Goal: Navigation & Orientation: Find specific page/section

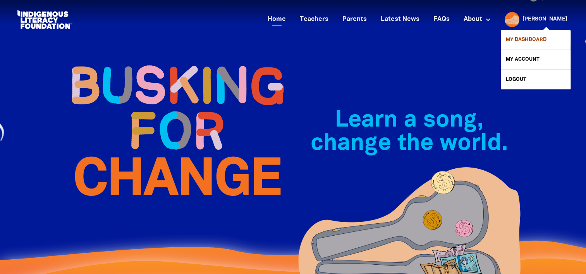
click at [536, 37] on link "My Dashboard" at bounding box center [536, 39] width 70 height 19
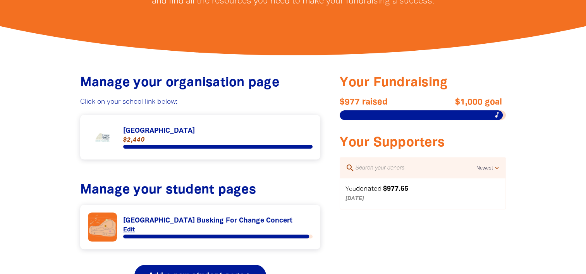
scroll to position [271, 0]
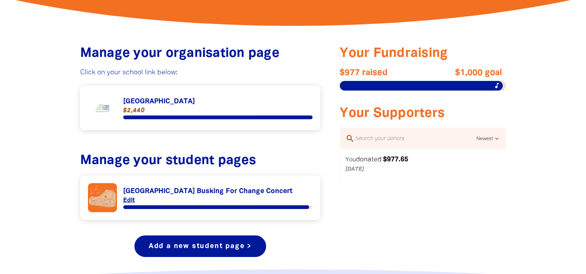
click at [202, 104] on link "Link to [GEOGRAPHIC_DATA]" at bounding box center [200, 107] width 225 height 29
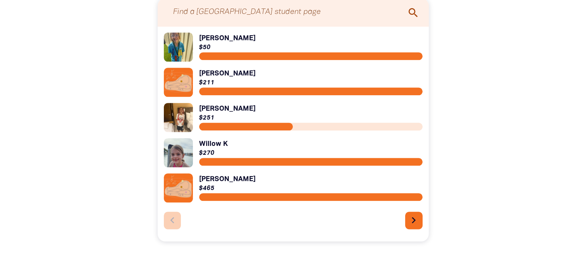
scroll to position [891, 0]
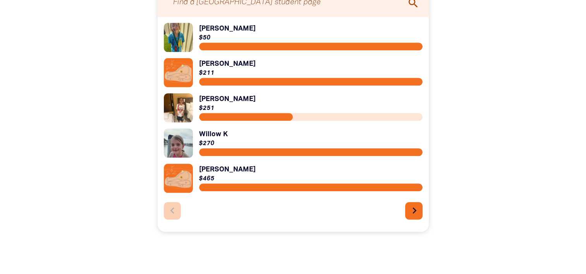
click at [406, 215] on button "chevron_right" at bounding box center [413, 210] width 17 height 17
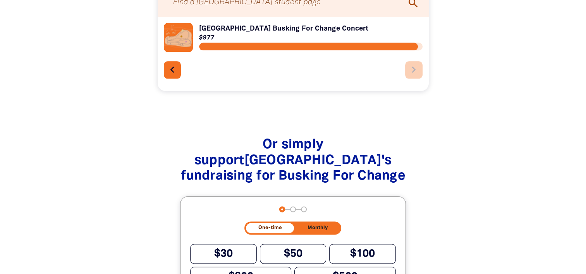
click at [161, 72] on div "Link to [GEOGRAPHIC_DATA] Busking For Change Concert [GEOGRAPHIC_DATA] Busking …" at bounding box center [293, 54] width 271 height 74
click at [171, 75] on icon "chevron_left" at bounding box center [171, 70] width 12 height 12
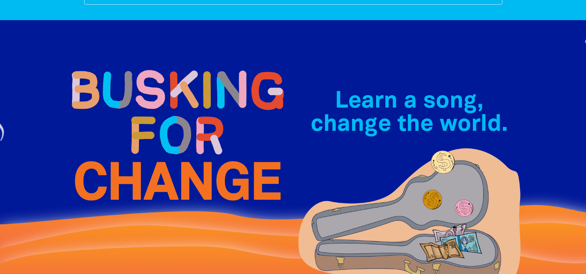
scroll to position [0, 0]
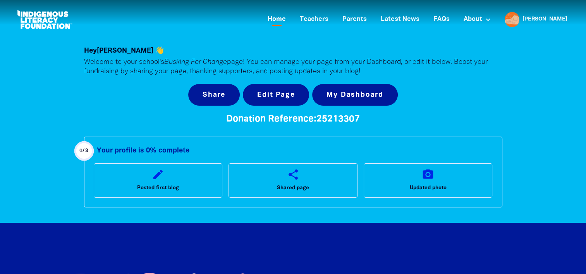
click at [290, 16] on link "Home" at bounding box center [276, 19] width 27 height 13
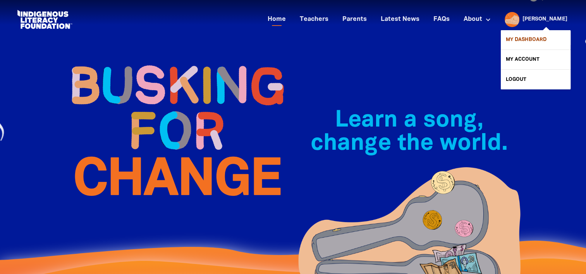
click at [537, 43] on link "My Dashboard" at bounding box center [536, 39] width 70 height 19
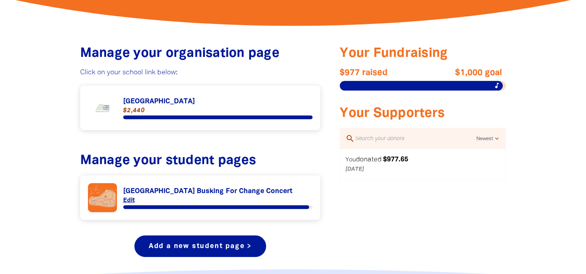
scroll to position [290, 0]
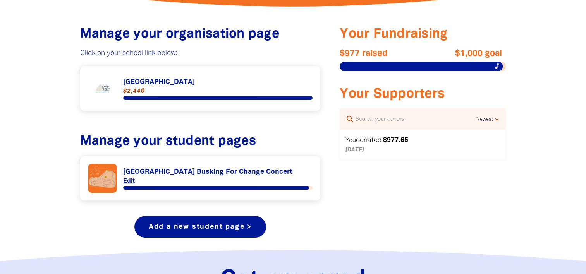
click at [217, 81] on link "Link to [GEOGRAPHIC_DATA]" at bounding box center [200, 88] width 225 height 29
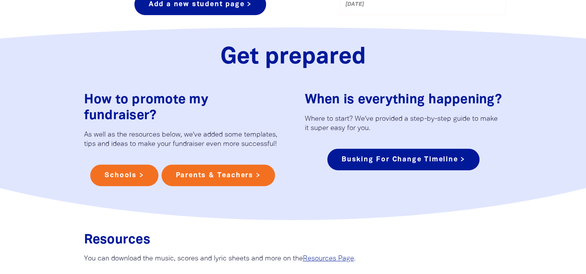
scroll to position [310, 0]
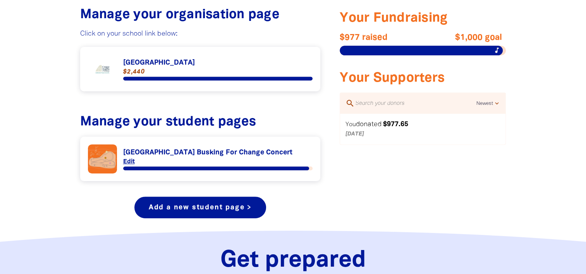
click at [182, 67] on link "Link to [GEOGRAPHIC_DATA]" at bounding box center [200, 69] width 225 height 29
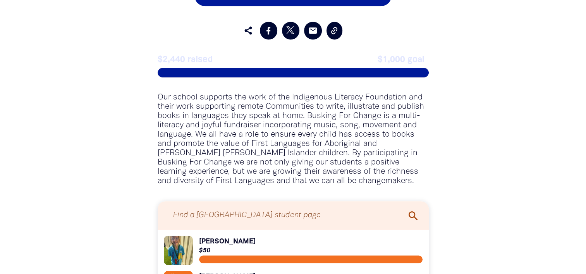
scroll to position [881, 0]
